Goal: Task Accomplishment & Management: Complete application form

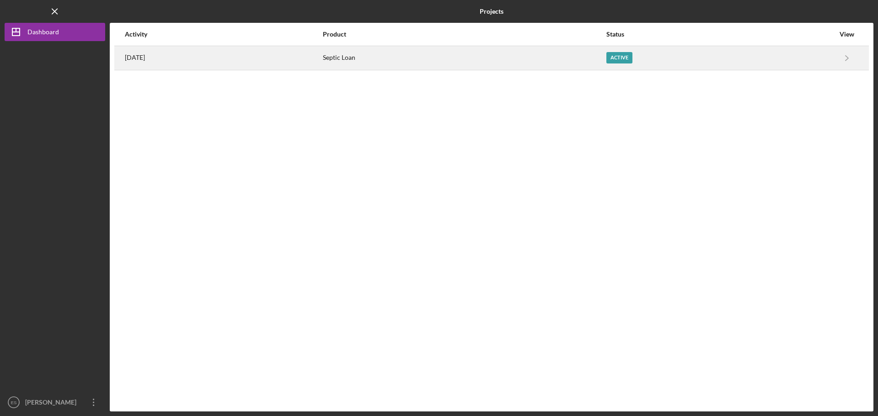
click at [391, 62] on div "Septic Loan" at bounding box center [464, 58] width 282 height 23
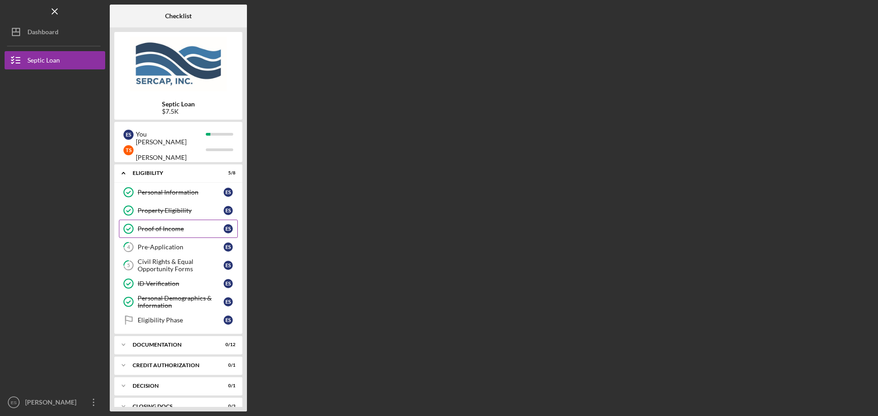
click at [178, 233] on div "Proof of Income" at bounding box center [181, 228] width 86 height 7
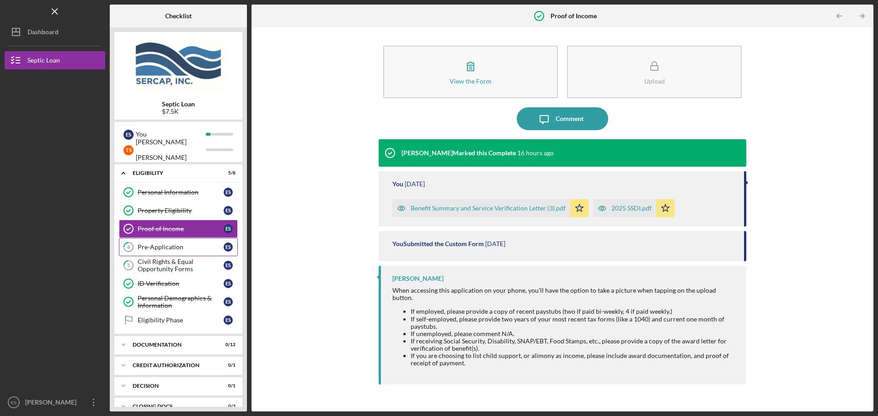
click at [179, 249] on div "Pre-Application" at bounding box center [181, 247] width 86 height 7
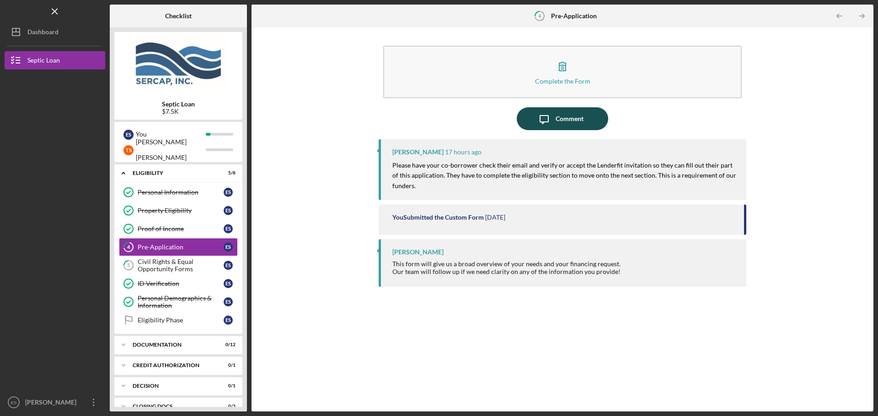
click at [536, 115] on icon "Icon/Message" at bounding box center [543, 118] width 23 height 23
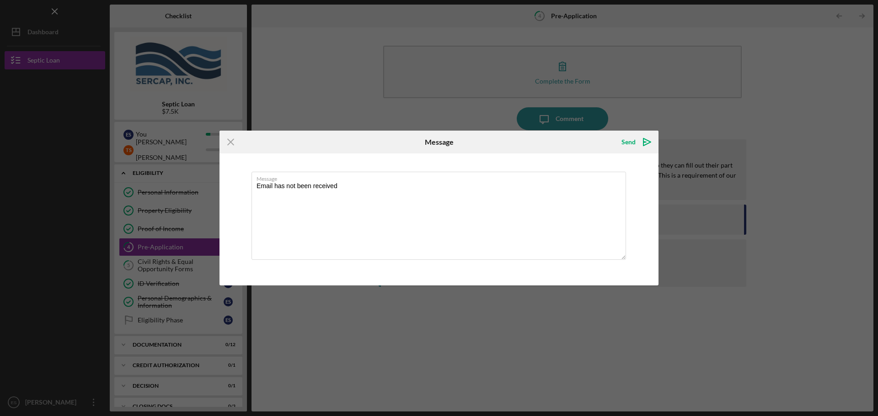
drag, startPoint x: 340, startPoint y: 188, endPoint x: 228, endPoint y: 196, distance: 112.2
click at [228, 196] on div "Message Email has not been received" at bounding box center [438, 220] width 439 height 132
click at [307, 186] on textarea "She has not recieved an email" at bounding box center [438, 216] width 374 height 88
type textarea "She has not received an email"
click at [630, 142] on div "Send" at bounding box center [628, 142] width 14 height 18
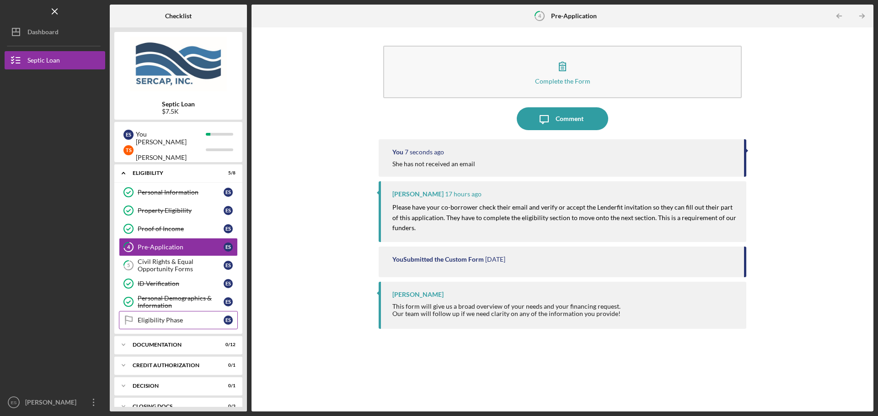
click at [188, 316] on link "Eligibility Phase Eligibility Phase E S" at bounding box center [178, 320] width 119 height 18
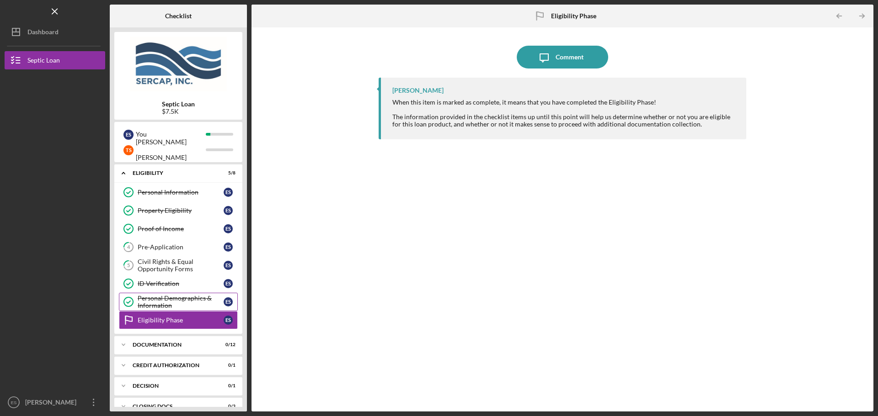
click at [189, 302] on div "Personal Demographics & Information" at bounding box center [181, 302] width 86 height 15
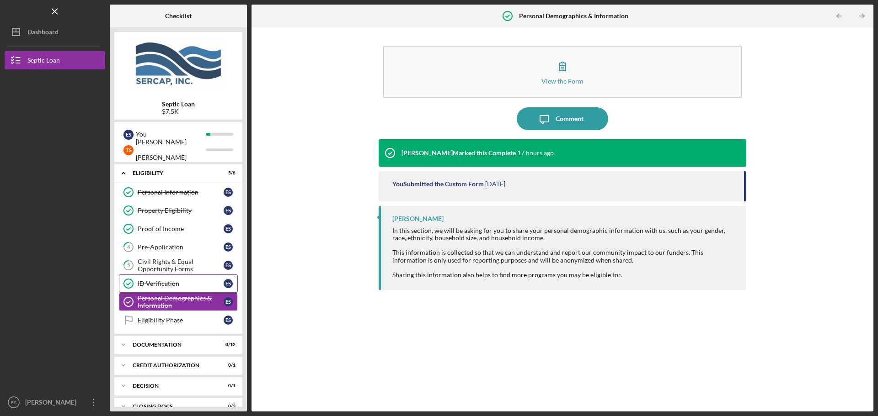
click at [174, 285] on div "ID Verification" at bounding box center [181, 283] width 86 height 7
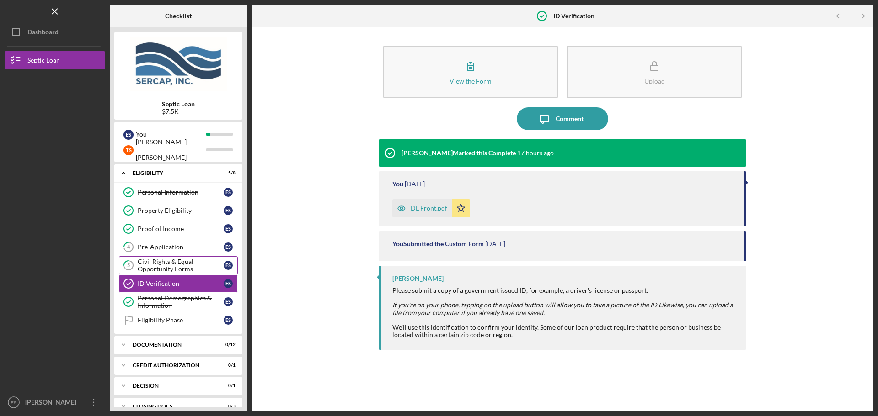
click at [180, 262] on div "Civil Rights & Equal Opportunity Forms" at bounding box center [181, 265] width 86 height 15
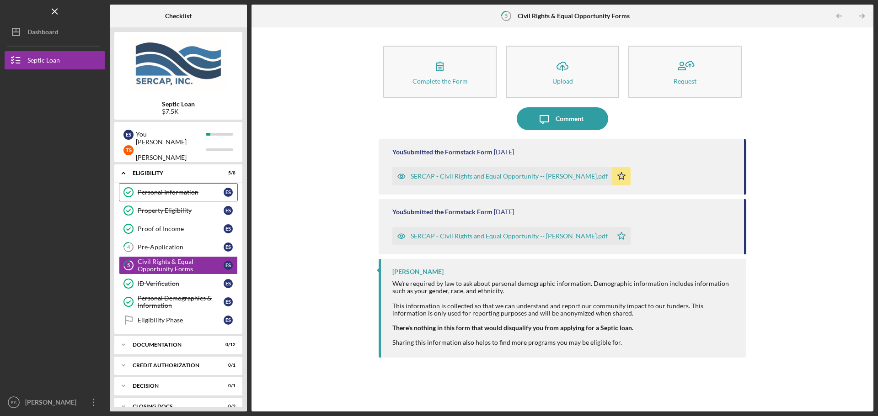
click at [192, 192] on div "Personal Information" at bounding box center [181, 192] width 86 height 7
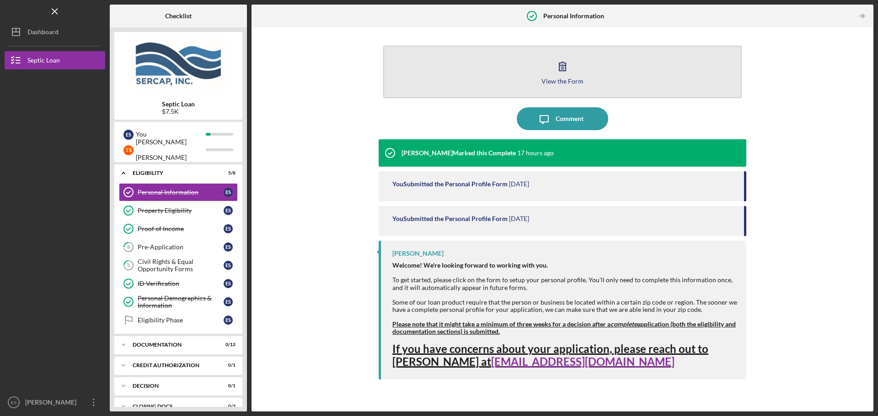
click at [544, 84] on div "View the Form" at bounding box center [562, 81] width 42 height 7
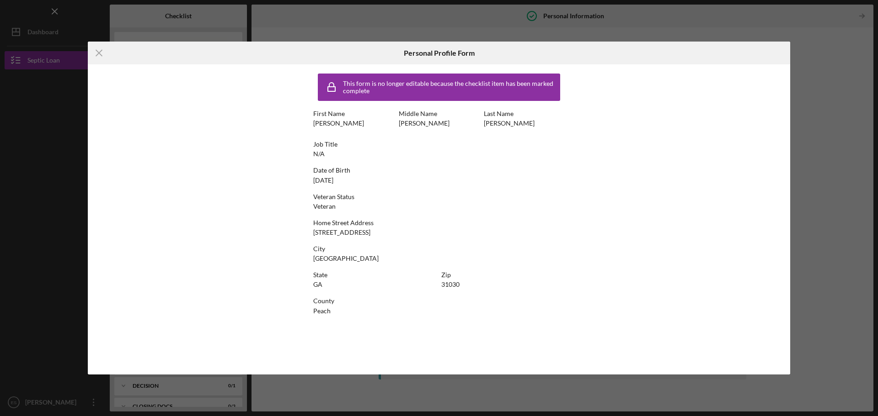
click at [824, 74] on div "Icon/Menu Close Personal Profile Form This form is no longer editable because t…" at bounding box center [439, 208] width 878 height 416
click at [101, 53] on icon "Icon/Menu Close" at bounding box center [99, 53] width 23 height 23
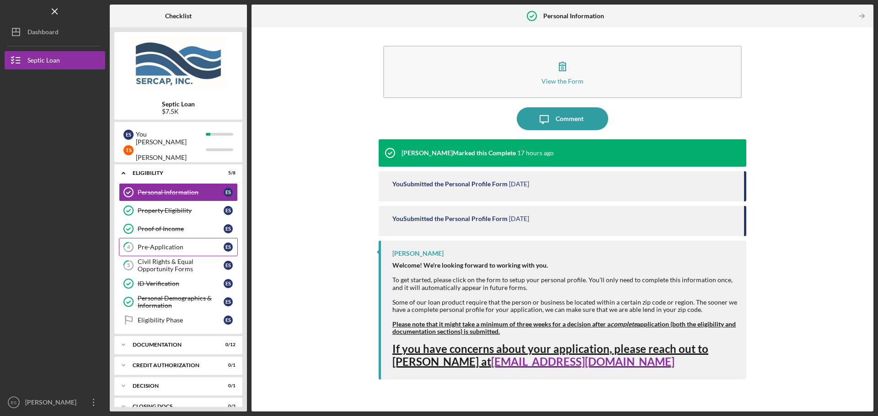
click at [193, 242] on link "4 Pre-Application E S" at bounding box center [178, 247] width 119 height 18
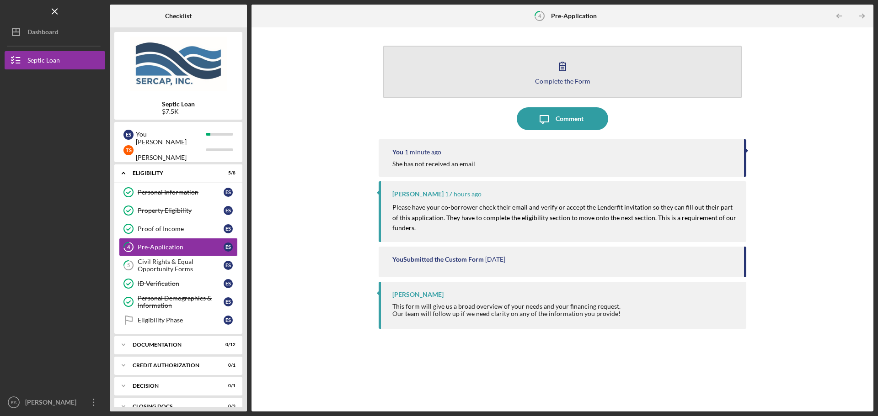
click at [540, 80] on div "Complete the Form" at bounding box center [562, 81] width 55 height 7
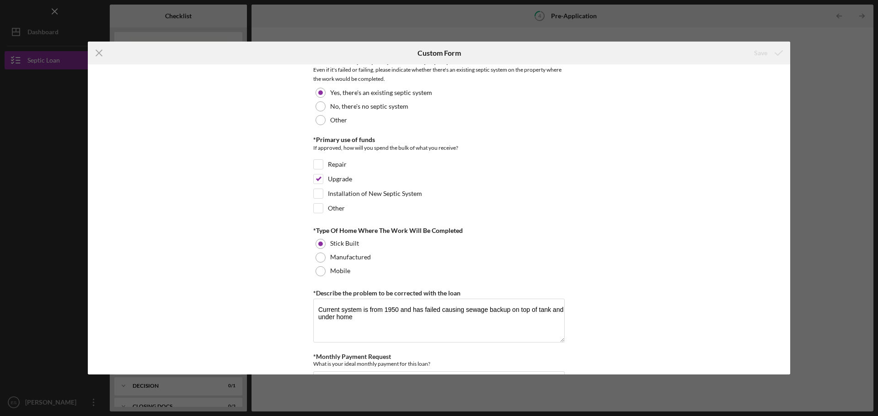
scroll to position [441, 0]
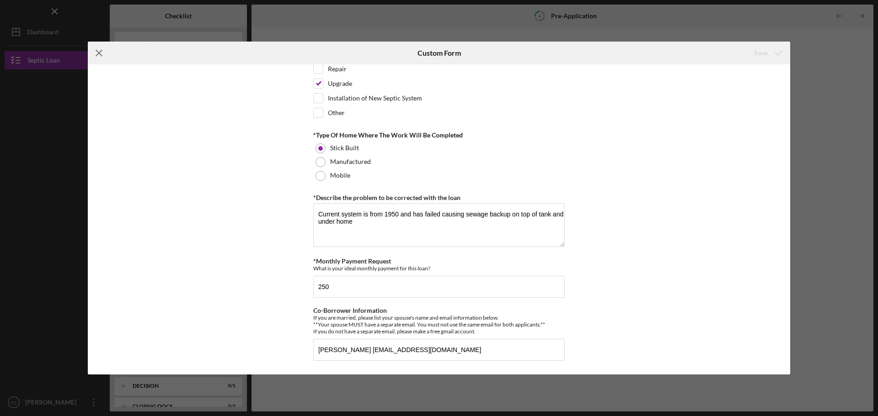
click at [96, 52] on icon "Icon/Menu Close" at bounding box center [99, 53] width 23 height 23
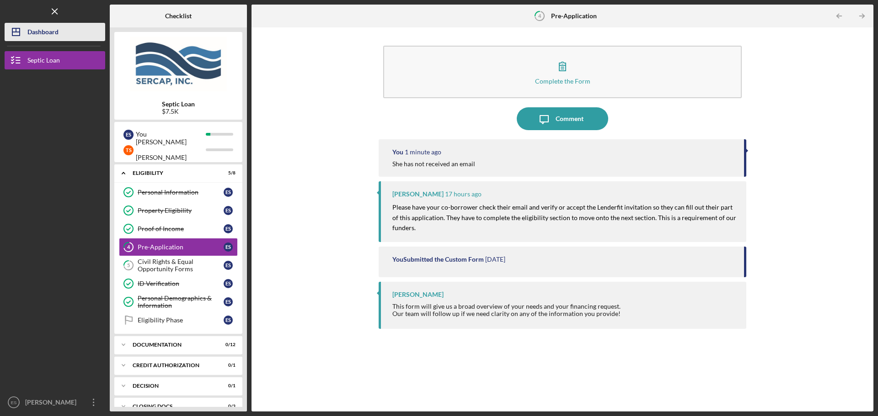
click at [54, 34] on div "Dashboard" at bounding box center [42, 33] width 31 height 21
